Goal: Check status: Check status

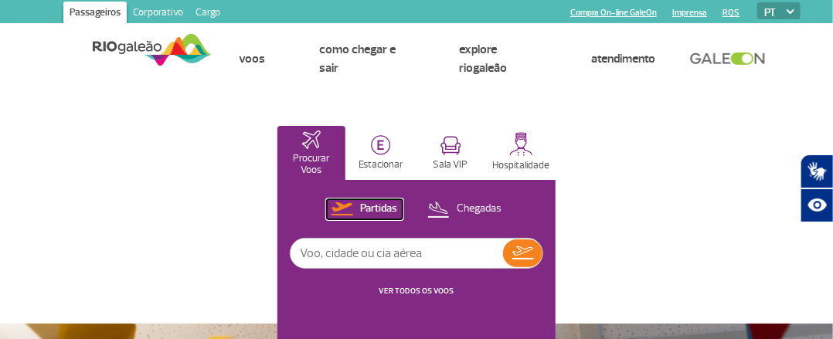
click at [366, 210] on p "Partidas" at bounding box center [379, 209] width 37 height 15
click at [419, 285] on button "VER TODOS OS VOOS" at bounding box center [417, 291] width 84 height 12
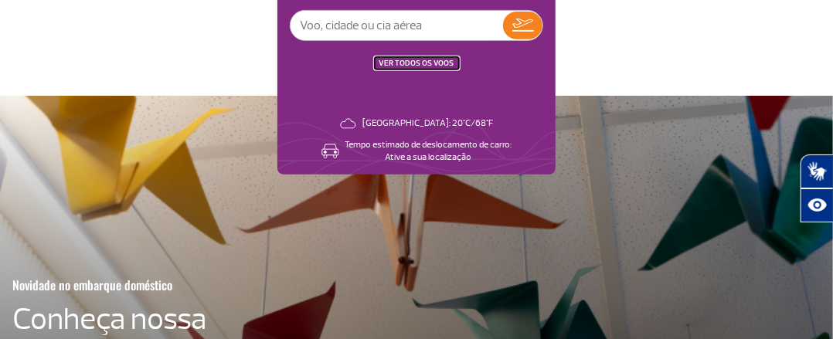
scroll to position [232, 0]
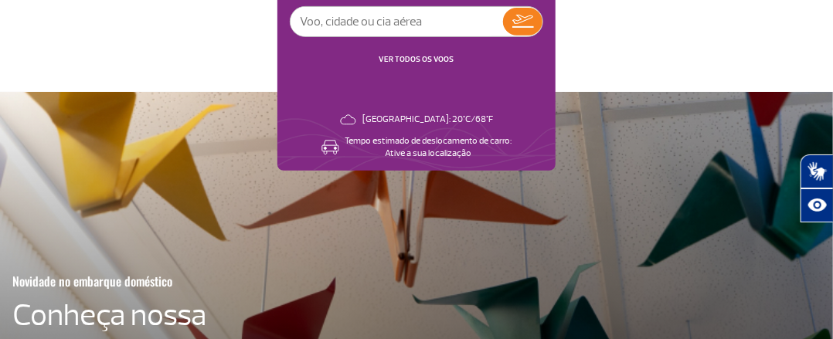
click at [394, 61] on link "VER TODOS OS VOOS" at bounding box center [417, 59] width 75 height 10
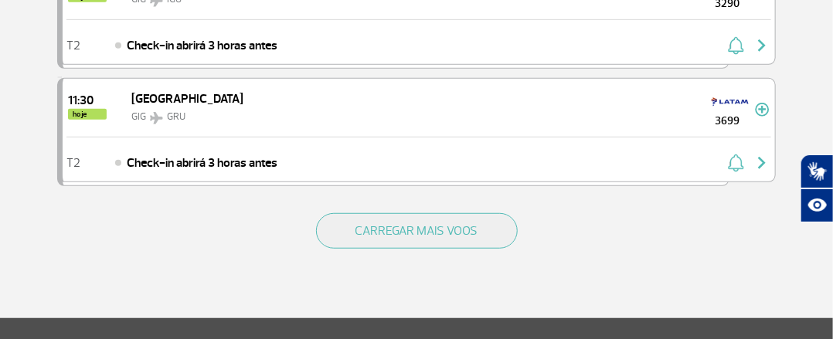
scroll to position [2356, 0]
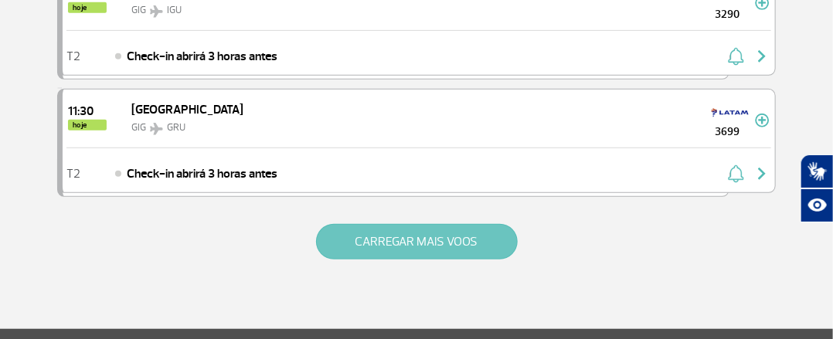
click at [427, 227] on button "CARREGAR MAIS VOOS" at bounding box center [417, 242] width 202 height 36
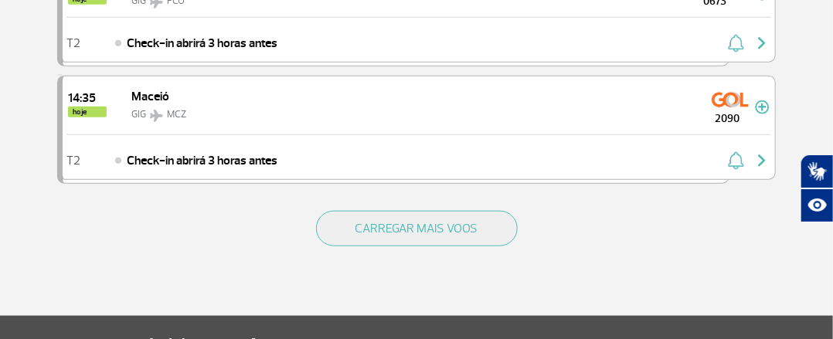
scroll to position [4728, 0]
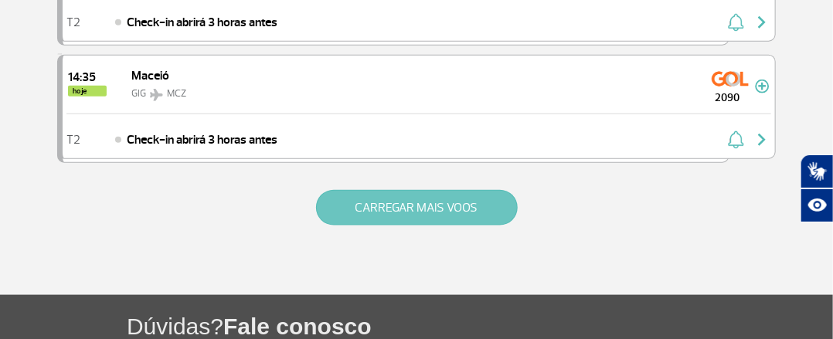
click at [465, 190] on button "CARREGAR MAIS VOOS" at bounding box center [417, 208] width 202 height 36
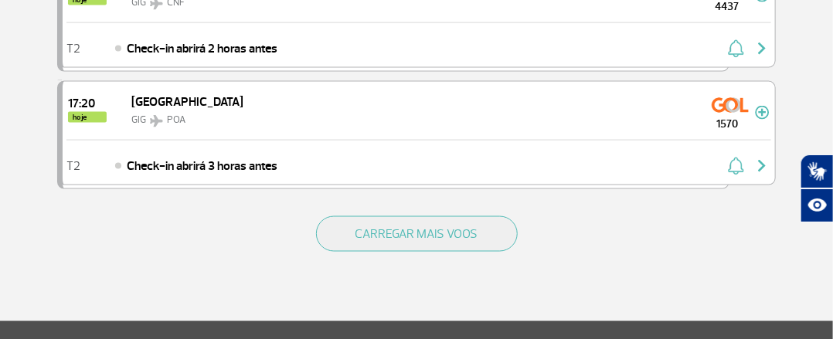
scroll to position [7112, 0]
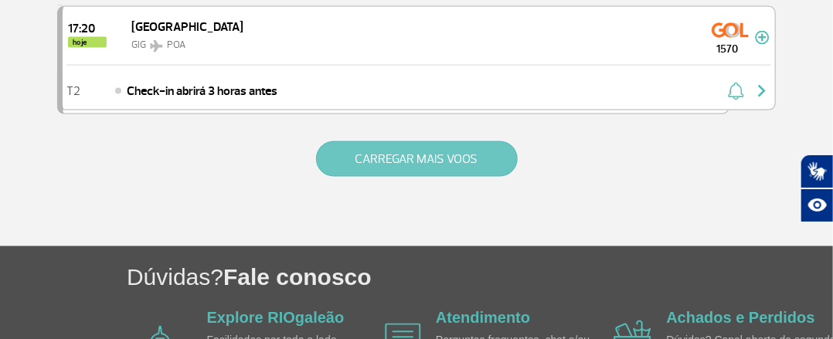
click at [435, 141] on button "CARREGAR MAIS VOOS" at bounding box center [417, 159] width 202 height 36
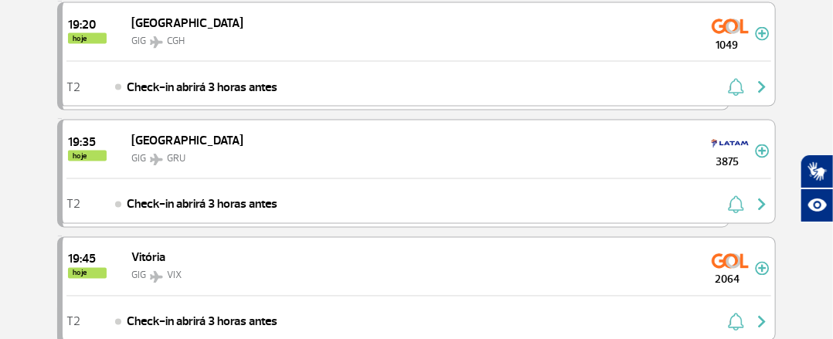
scroll to position [9327, 0]
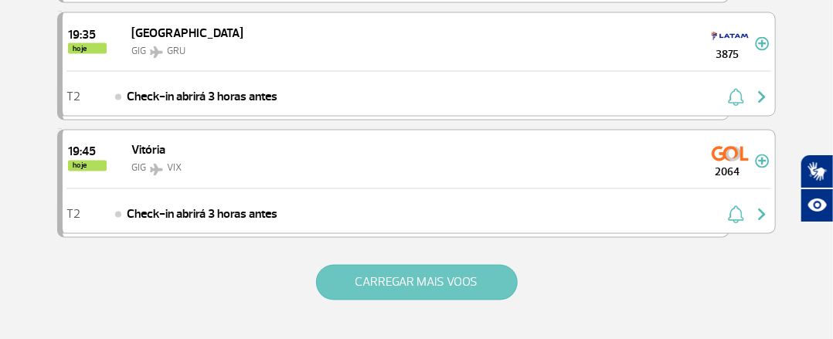
click at [367, 265] on button "CARREGAR MAIS VOOS" at bounding box center [417, 283] width 202 height 36
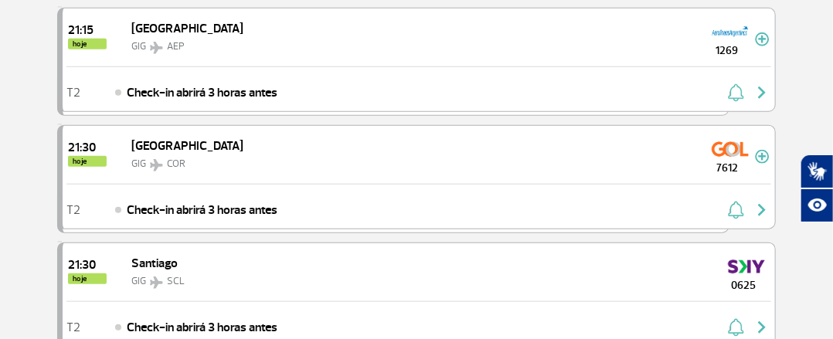
scroll to position [10921, 0]
